Goal: Transaction & Acquisition: Purchase product/service

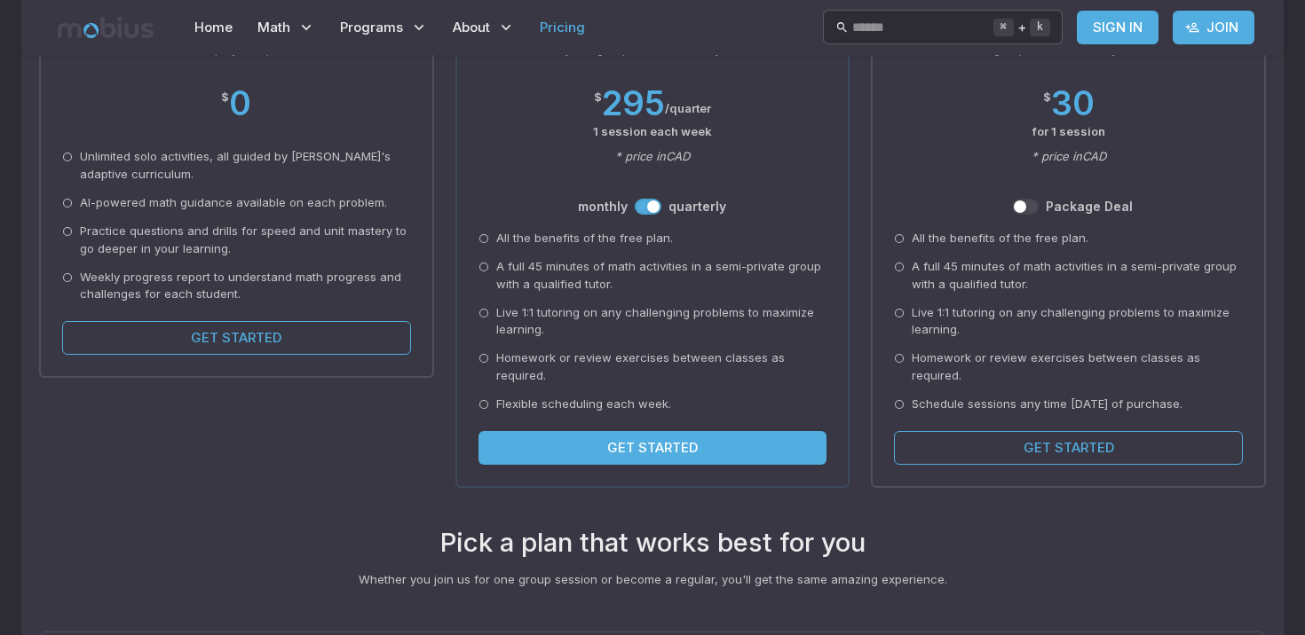
scroll to position [333, 0]
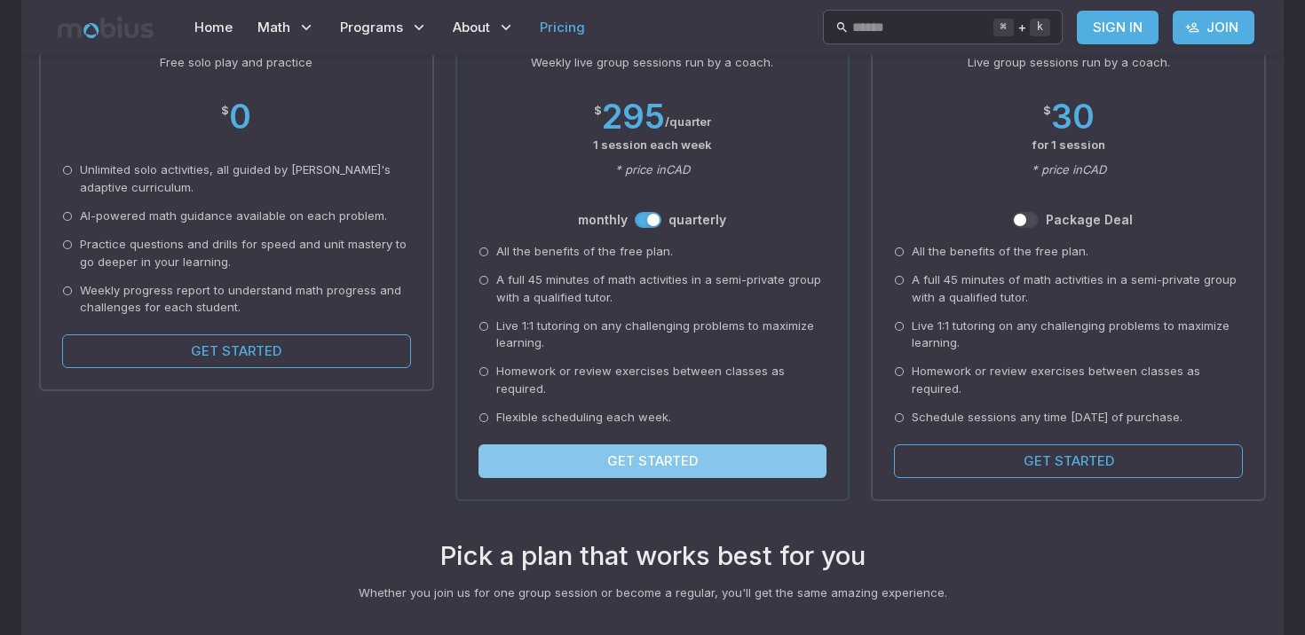
click at [662, 448] on button "Get Started" at bounding box center [652, 462] width 349 height 34
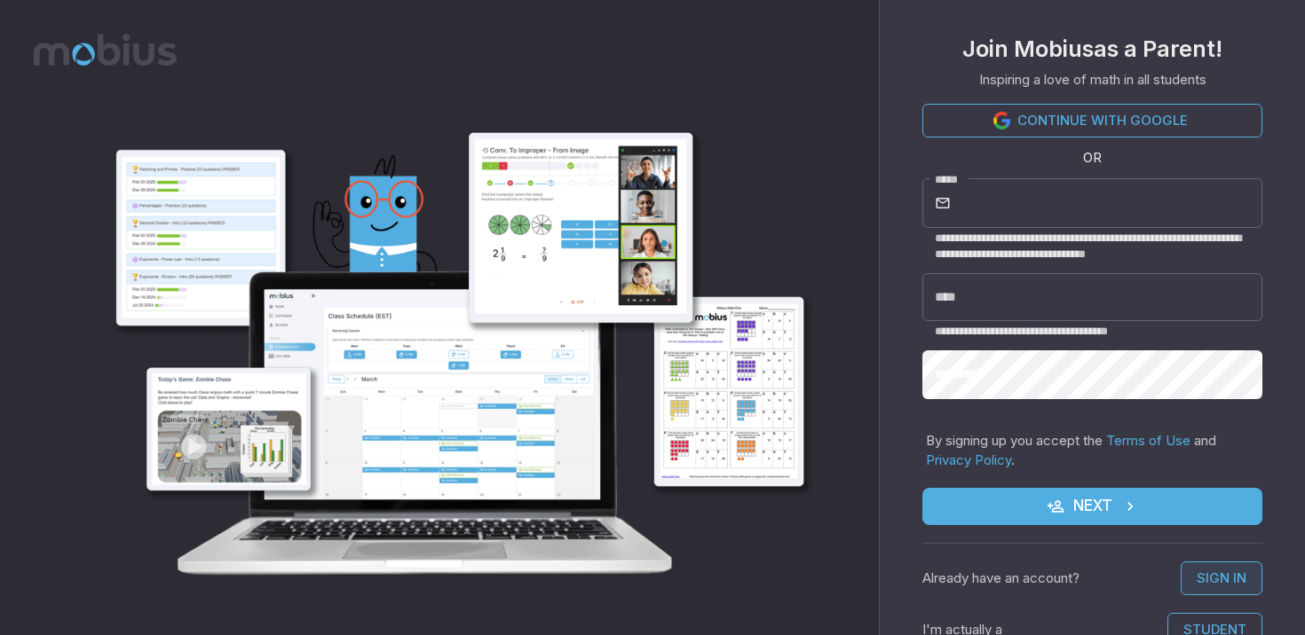
click at [1218, 582] on link "Sign In" at bounding box center [1221, 579] width 82 height 34
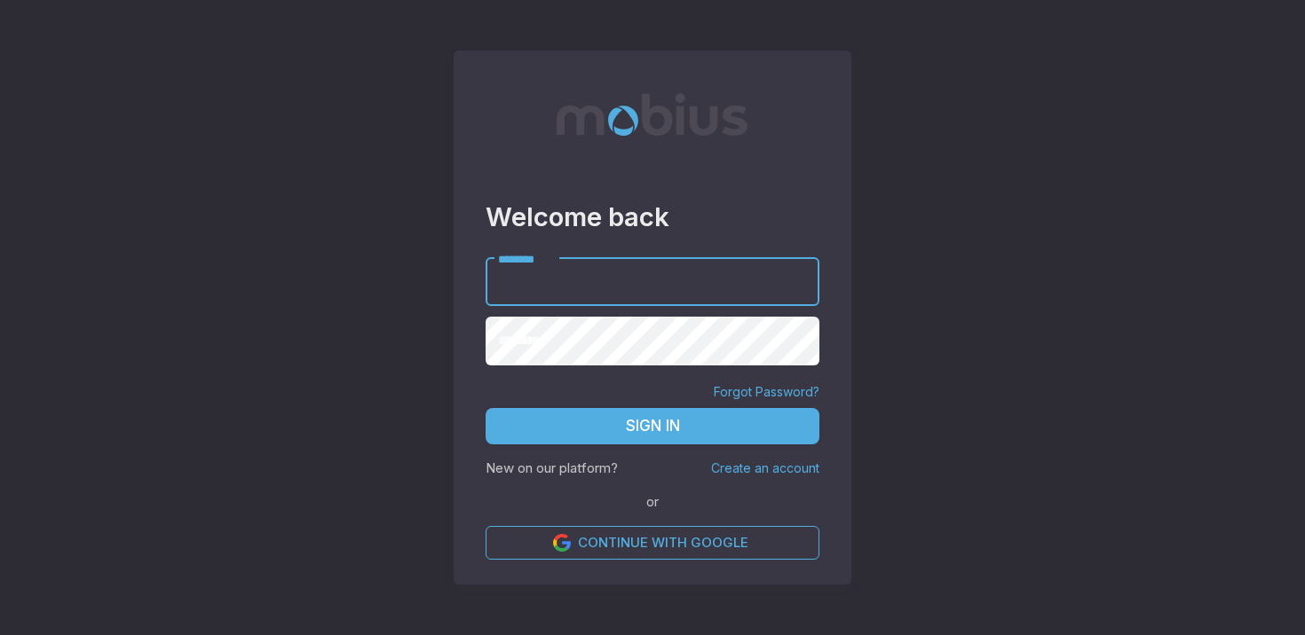
click at [787, 635] on com-1password-button at bounding box center [652, 635] width 1305 height 0
type input "**********"
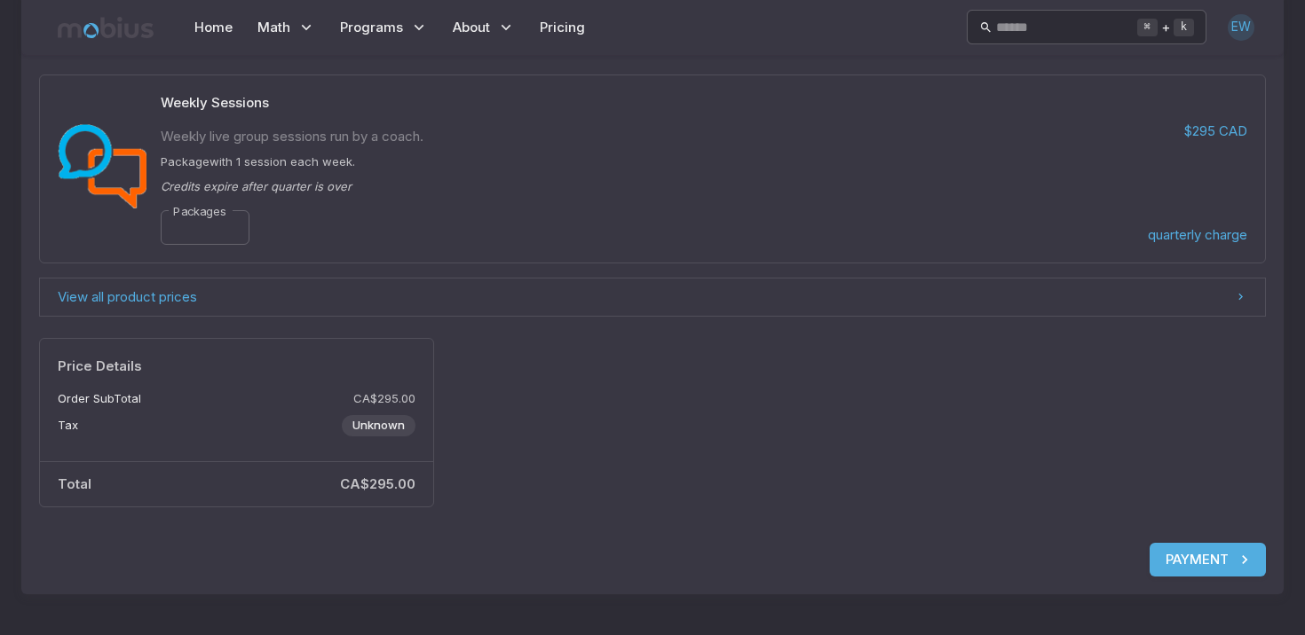
scroll to position [191, 0]
click at [1205, 565] on button "Payment" at bounding box center [1207, 558] width 116 height 34
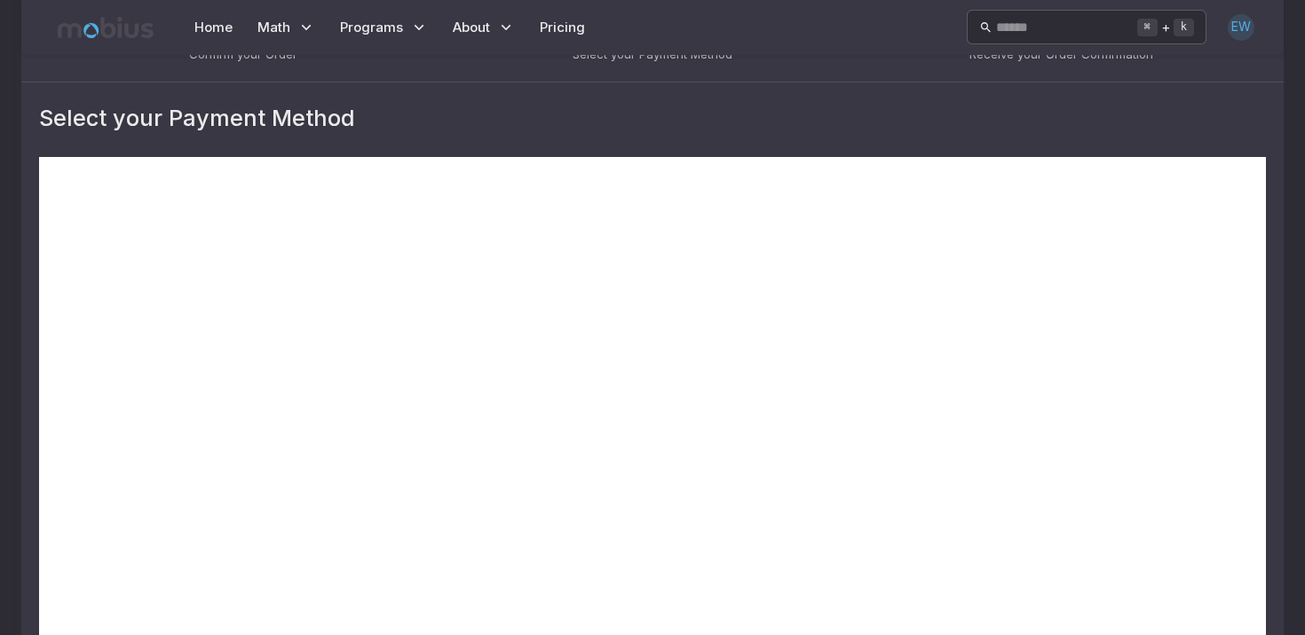
scroll to position [91, 0]
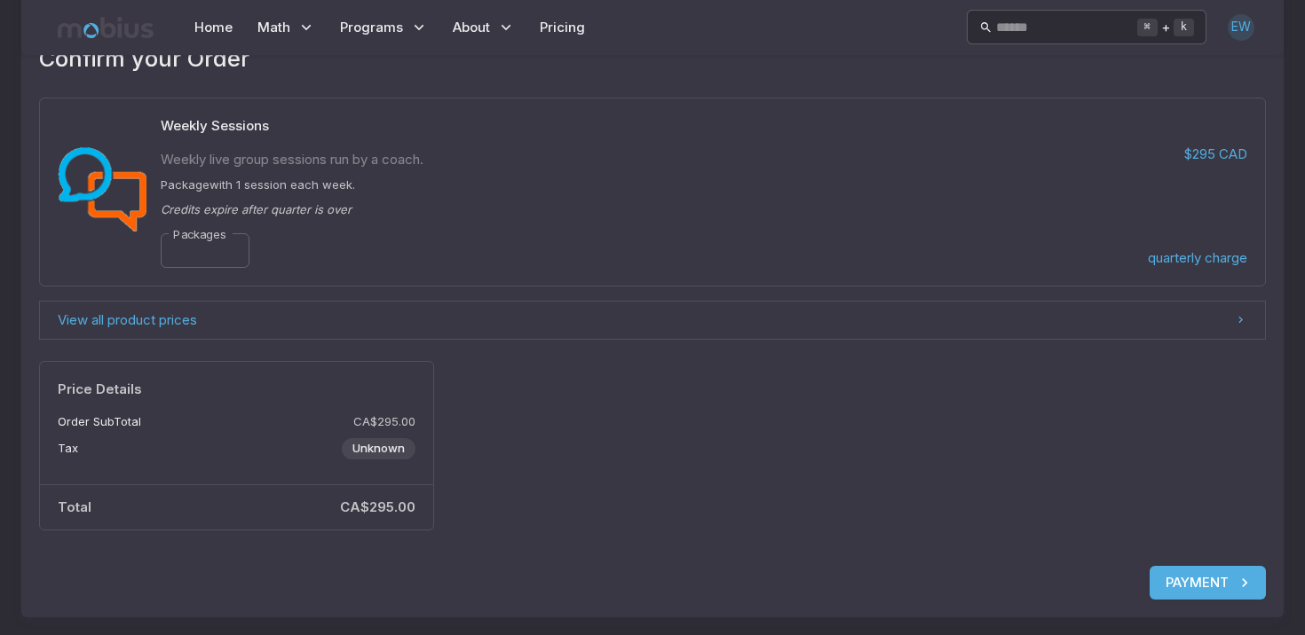
scroll to position [191, 0]
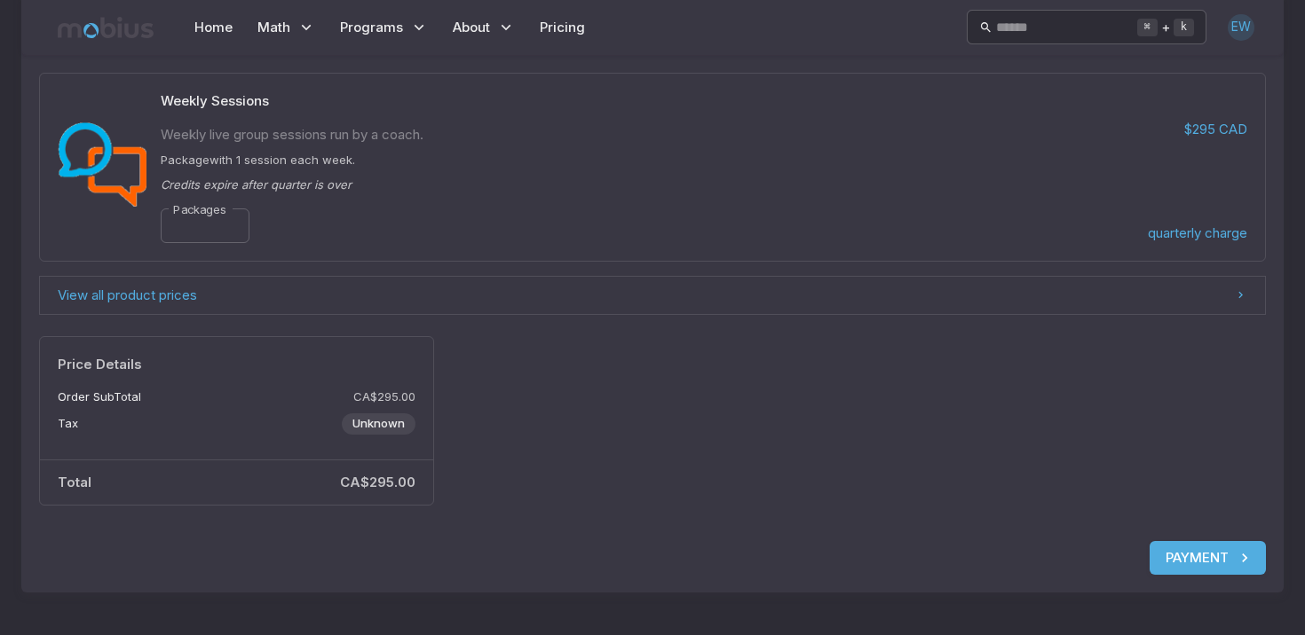
click at [1181, 566] on button "Payment" at bounding box center [1207, 558] width 116 height 34
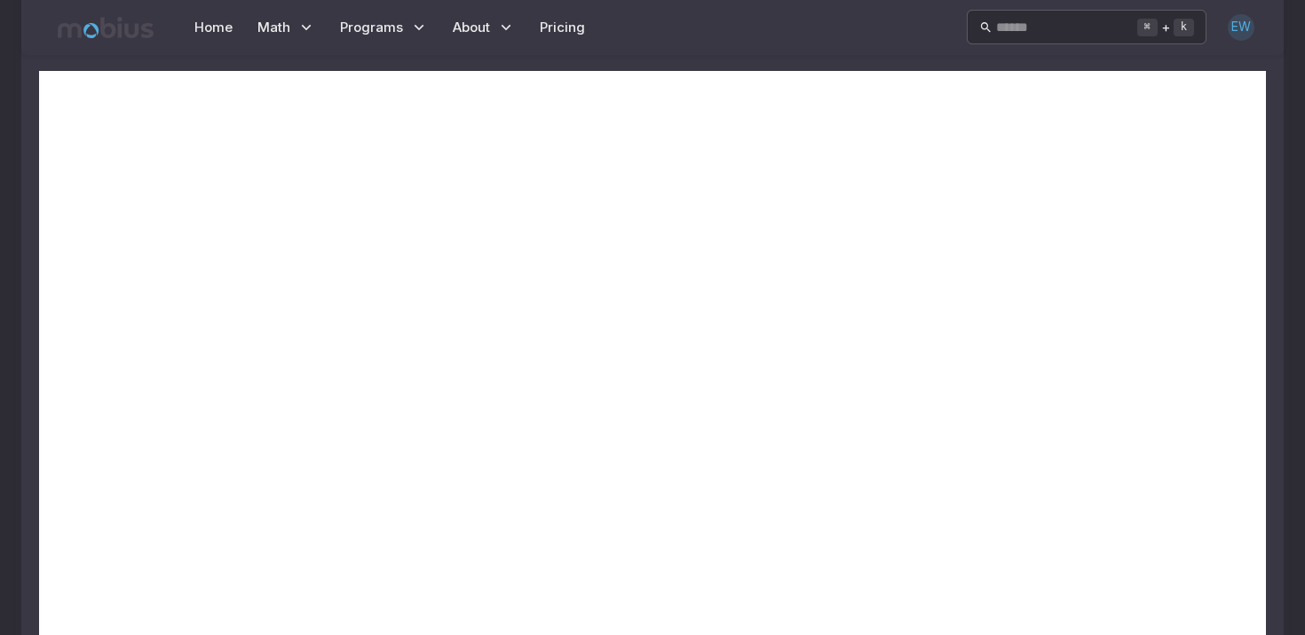
scroll to position [190, 0]
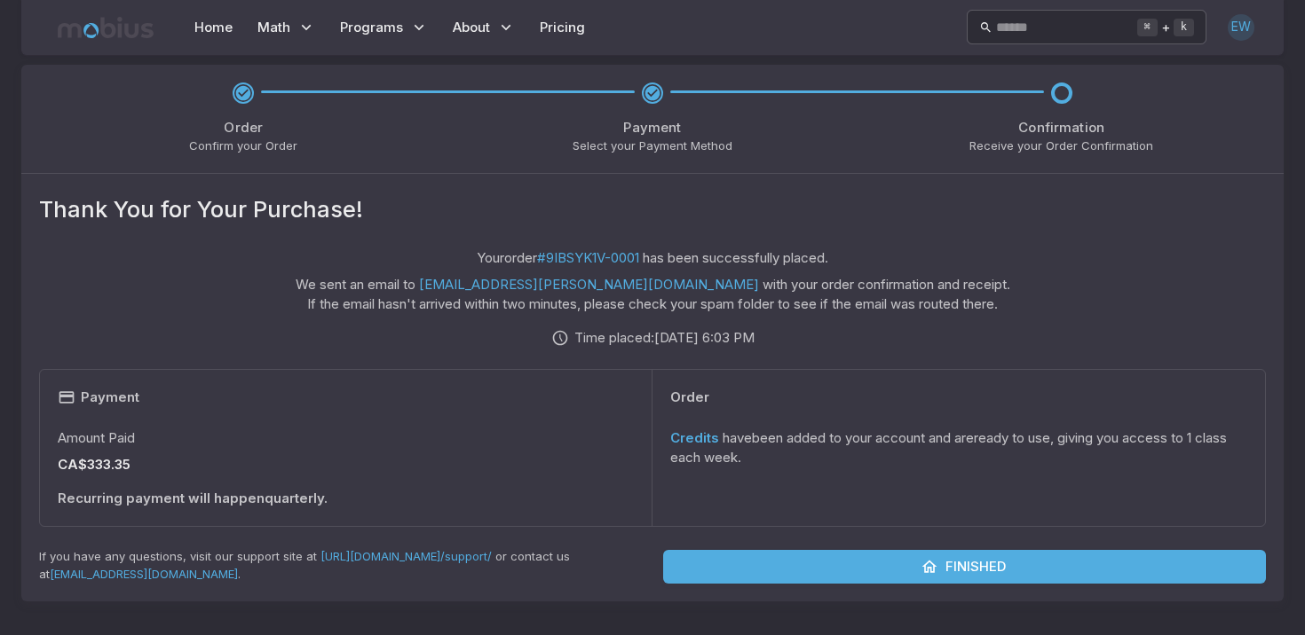
scroll to position [24, 0]
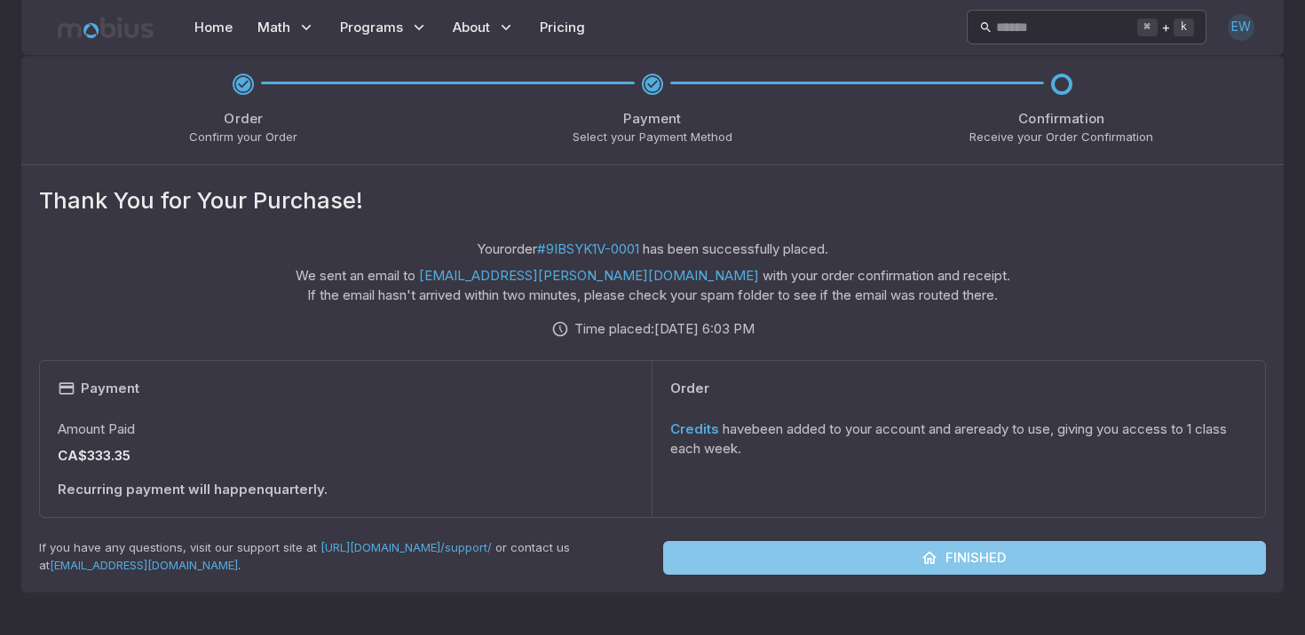
click at [929, 557] on icon "button" at bounding box center [929, 558] width 18 height 18
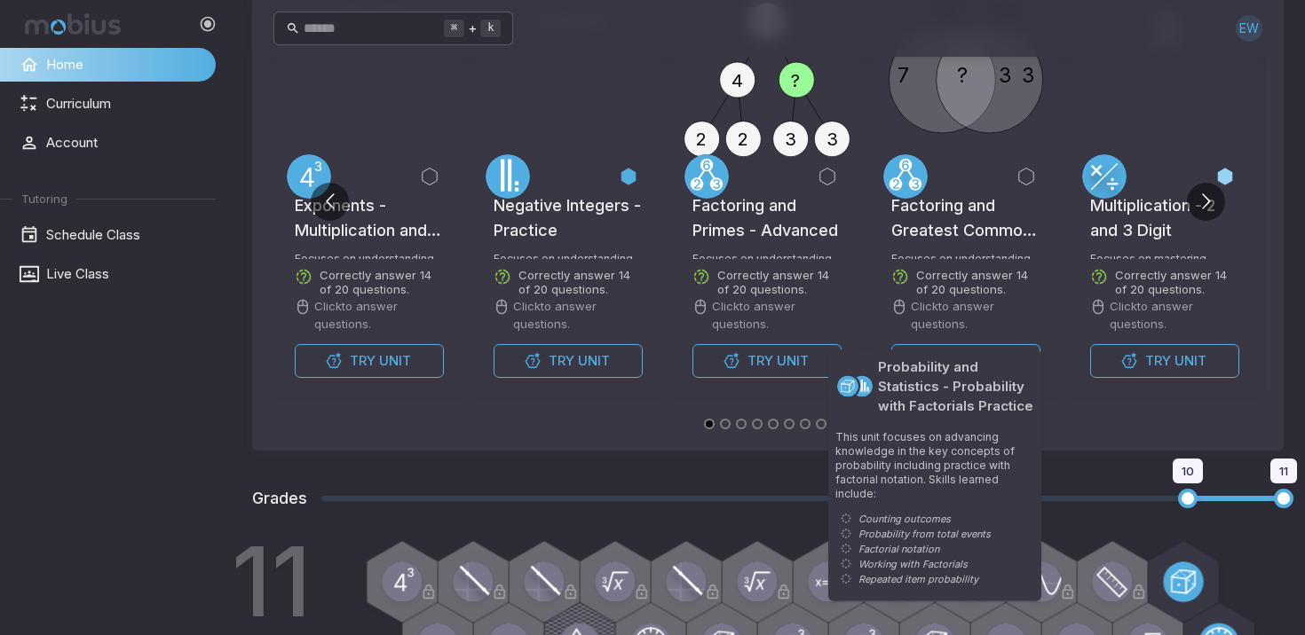
scroll to position [87, 0]
